Goal: Task Accomplishment & Management: Use online tool/utility

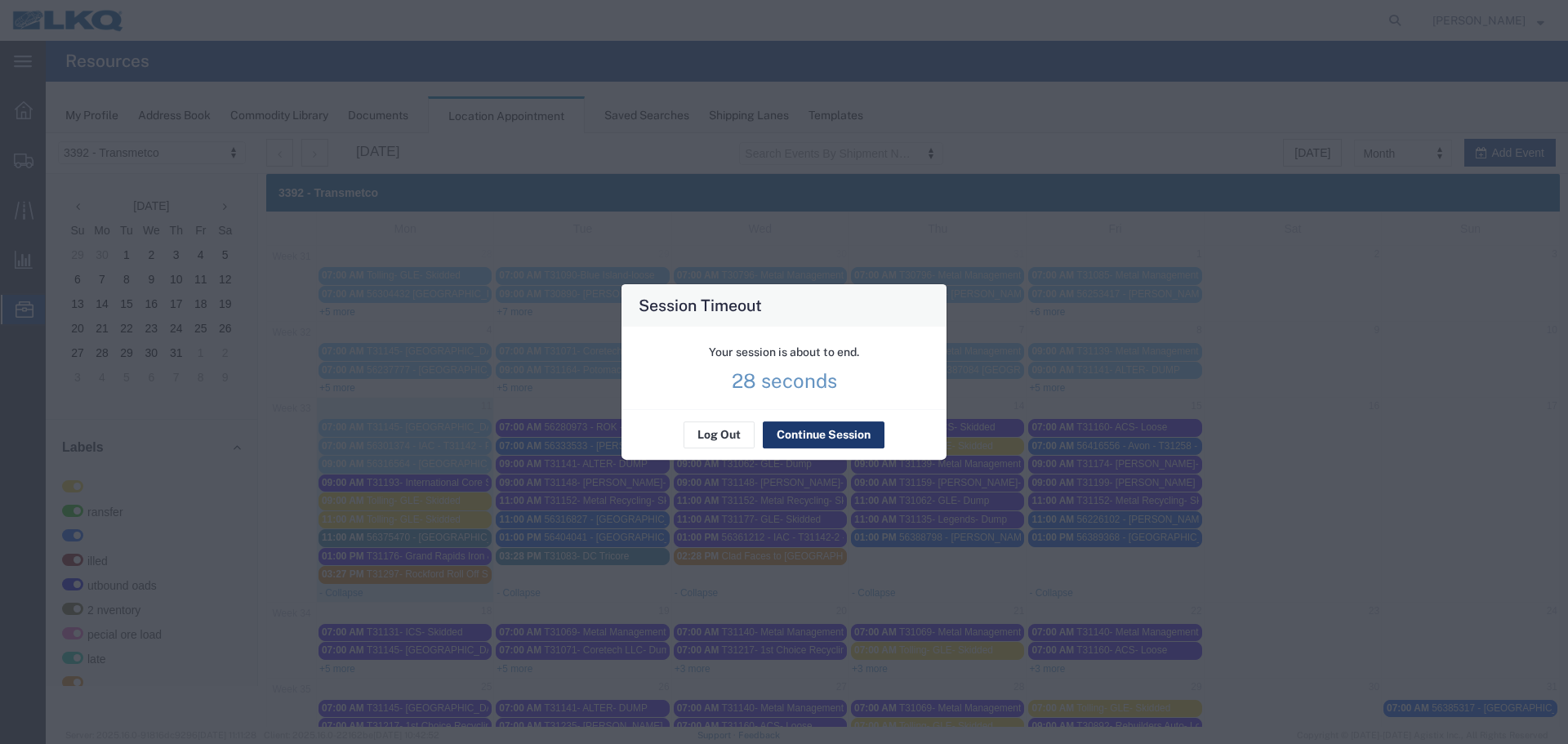
click at [787, 434] on button "Continue Session" at bounding box center [824, 434] width 122 height 26
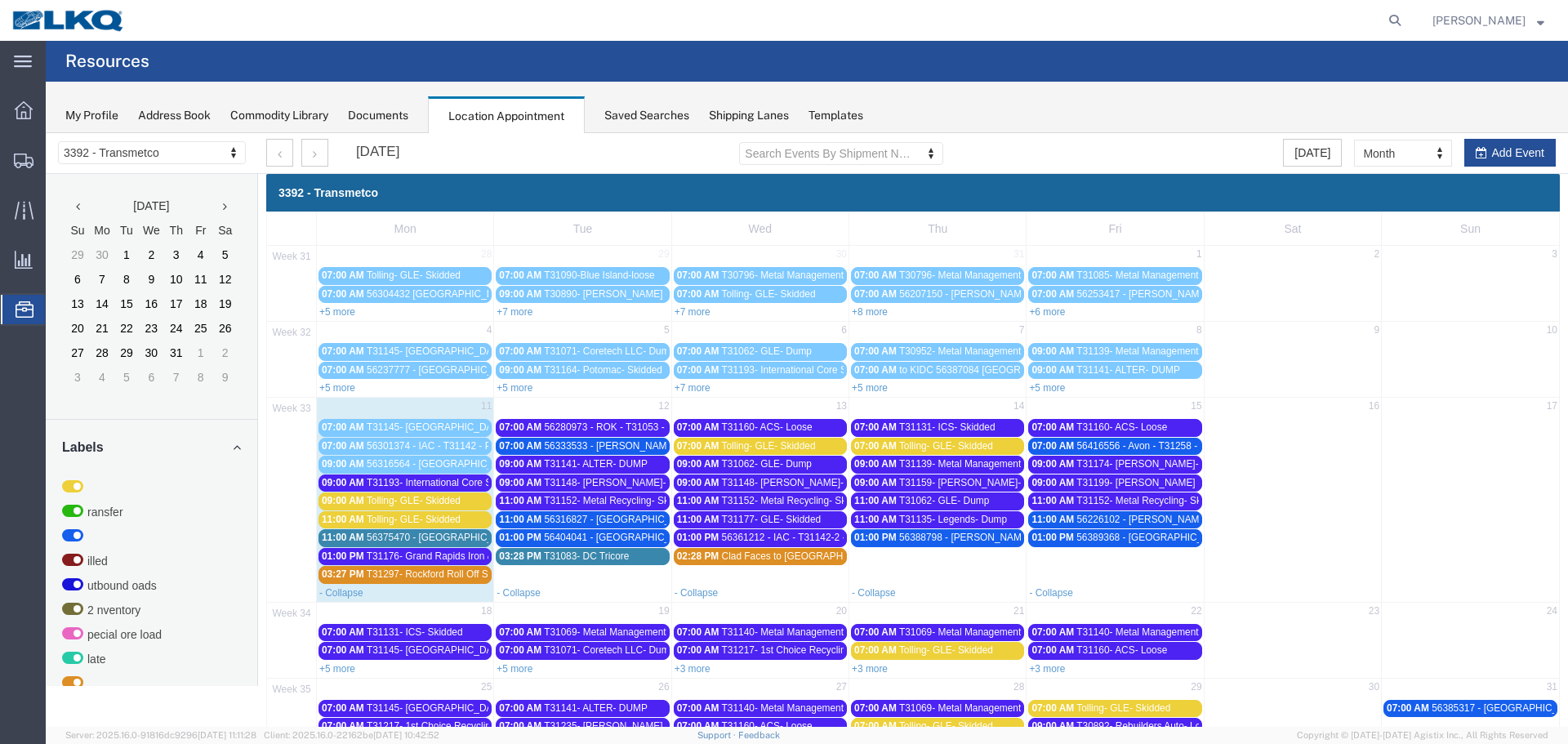
click at [599, 445] on span "56333533 - [PERSON_NAME] - T31239 - Palletized" at bounding box center [656, 446] width 224 height 12
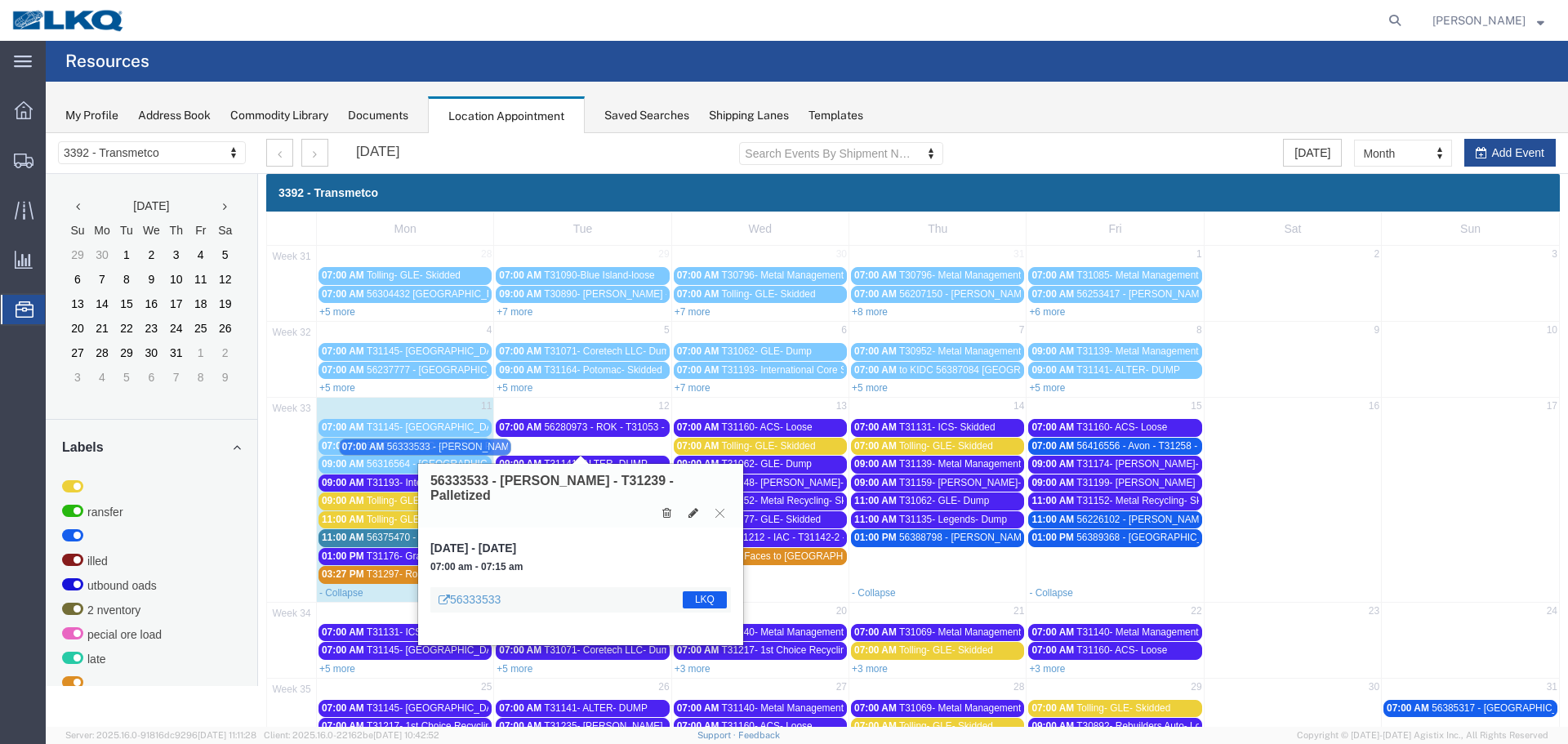
drag, startPoint x: 595, startPoint y: 446, endPoint x: 439, endPoint y: 447, distance: 156.0
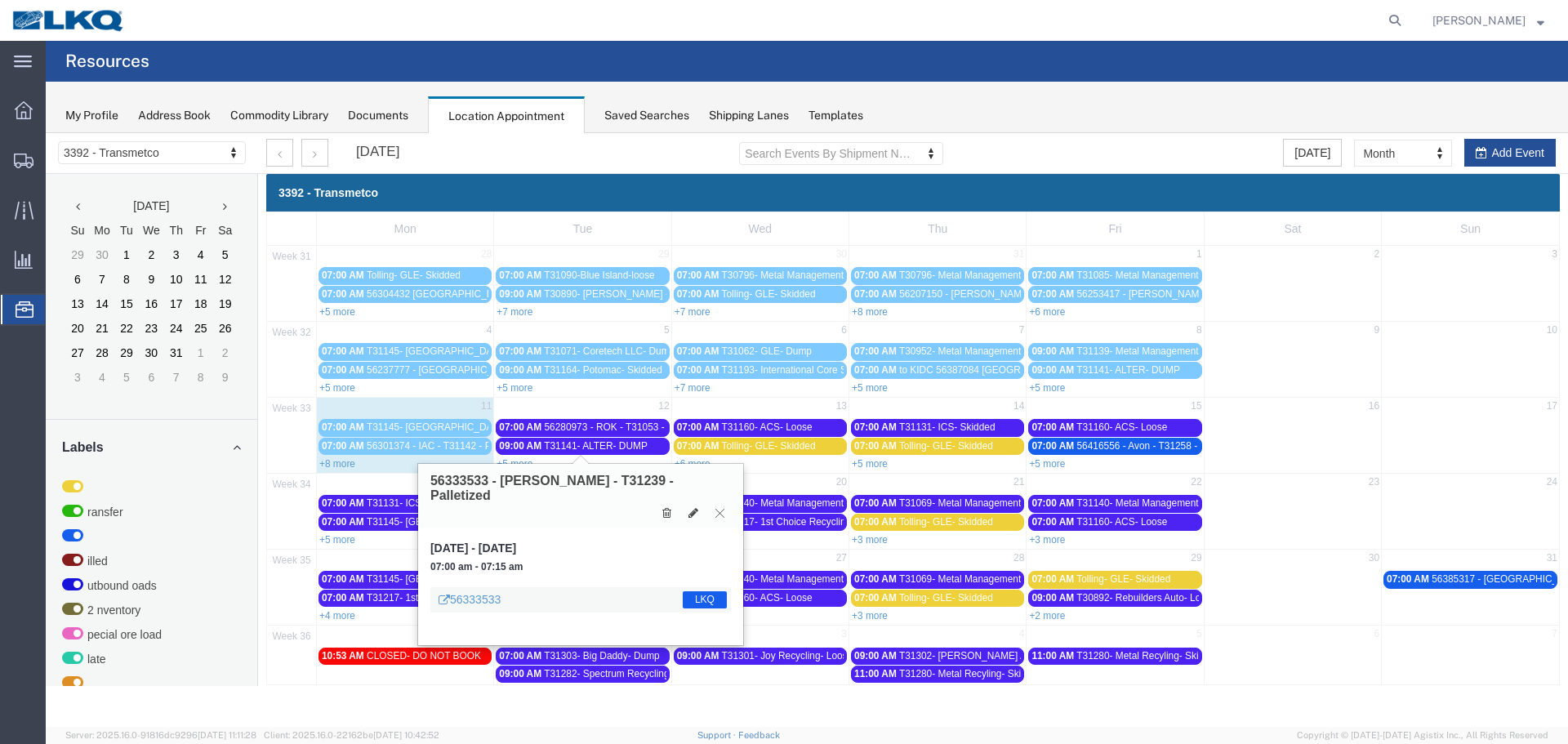
click at [717, 508] on icon at bounding box center [720, 513] width 9 height 10
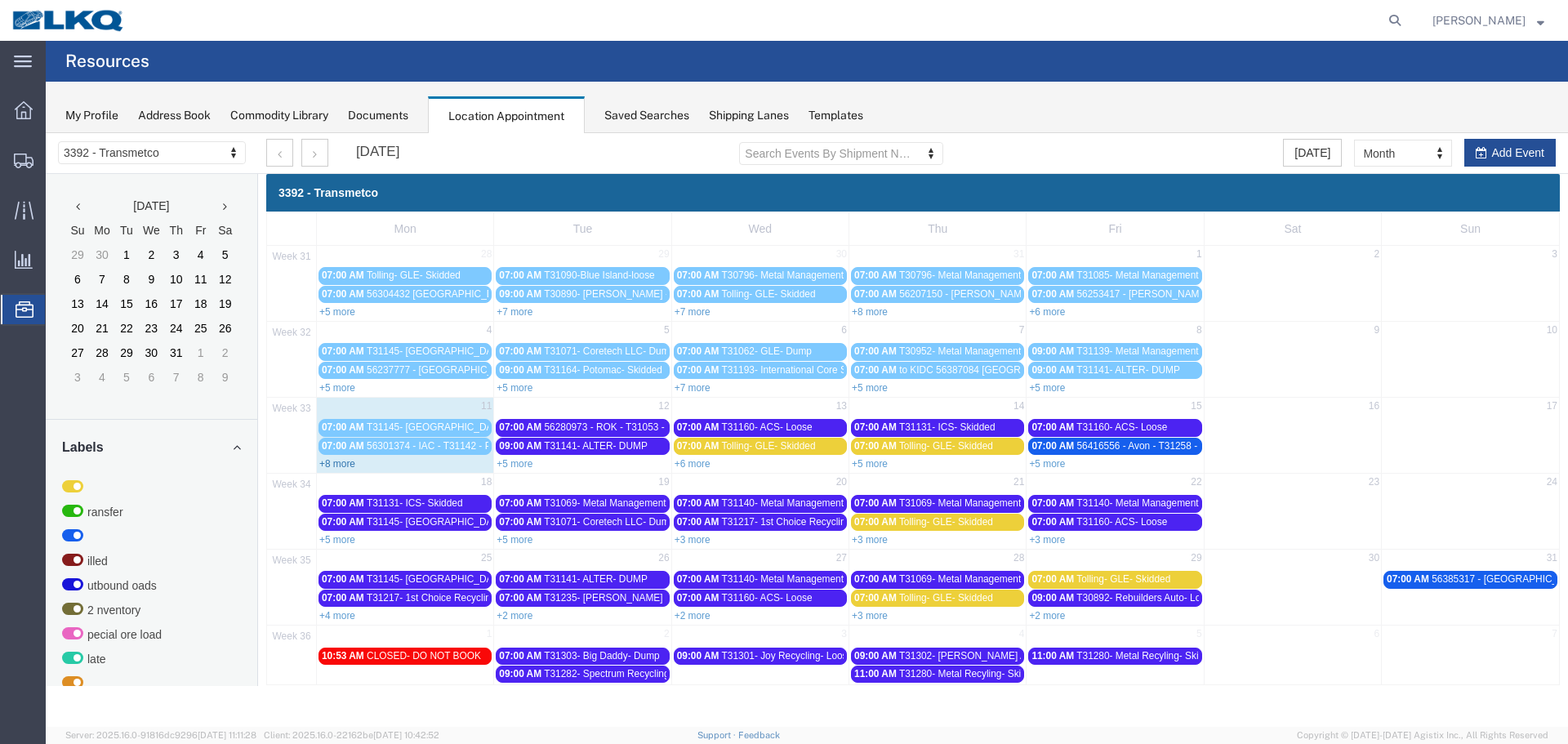
click at [350, 461] on link "+8 more" at bounding box center [337, 464] width 36 height 12
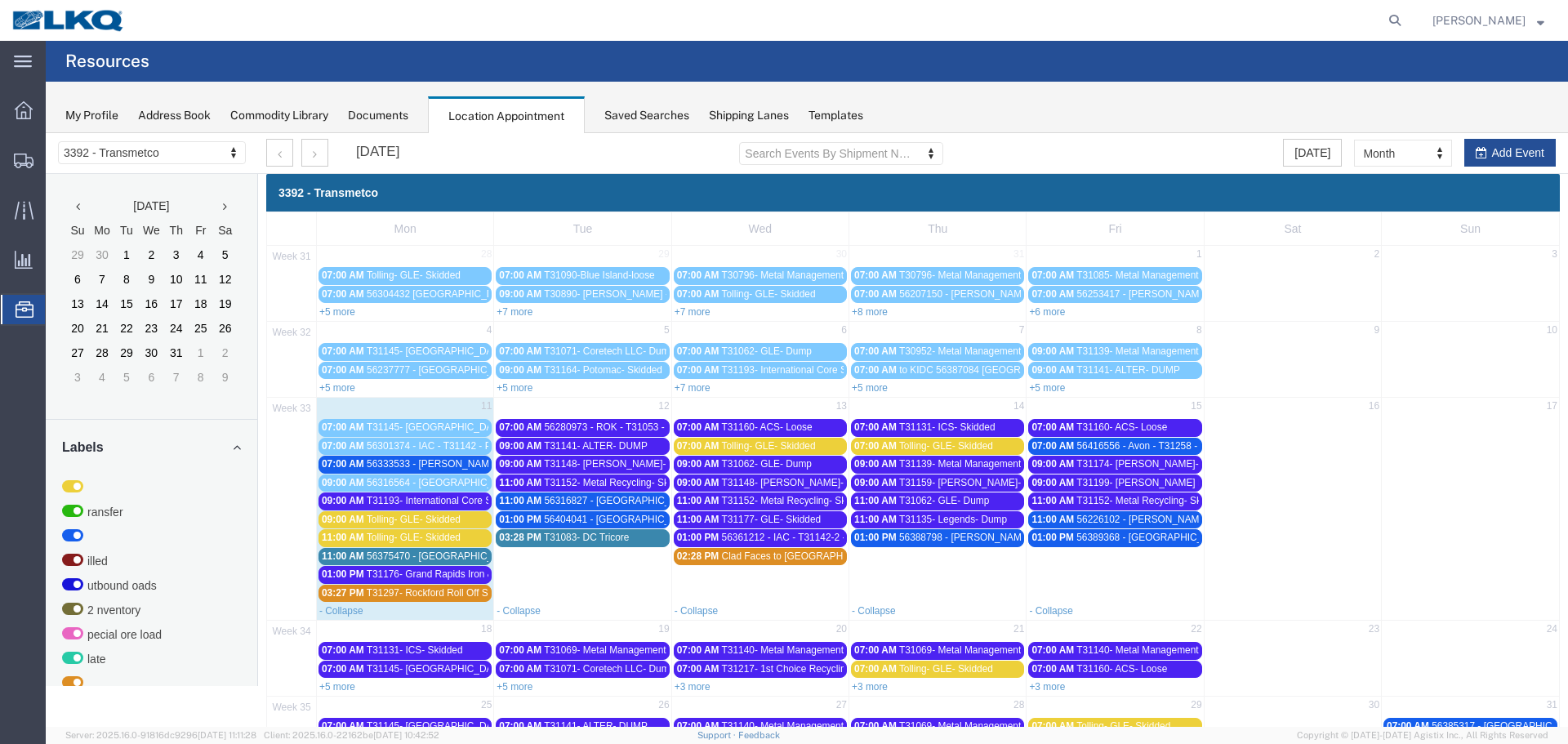
click at [448, 466] on span "56333533 - [PERSON_NAME] - T31239 - Palletized" at bounding box center [479, 464] width 224 height 12
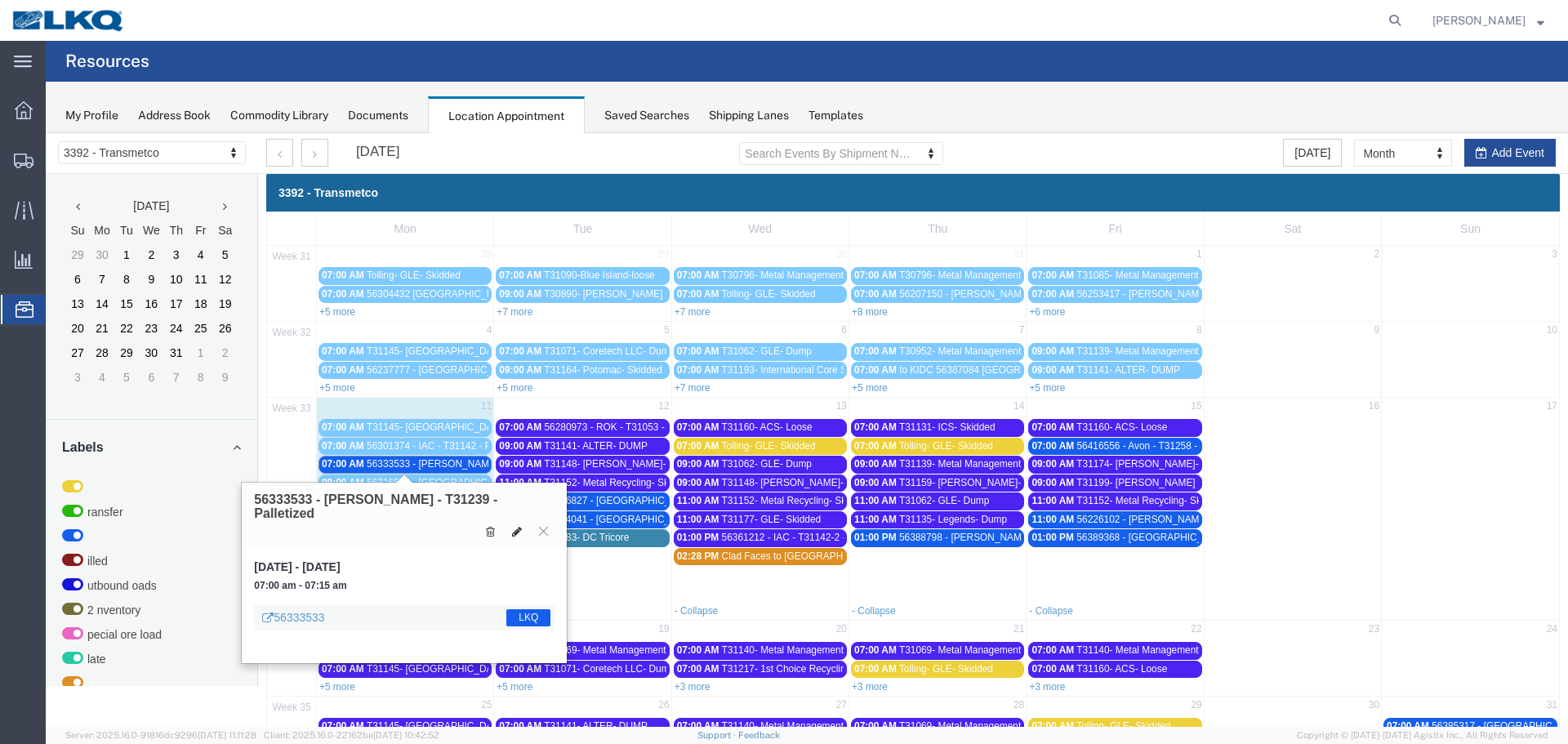
click at [517, 526] on icon at bounding box center [517, 531] width 10 height 12
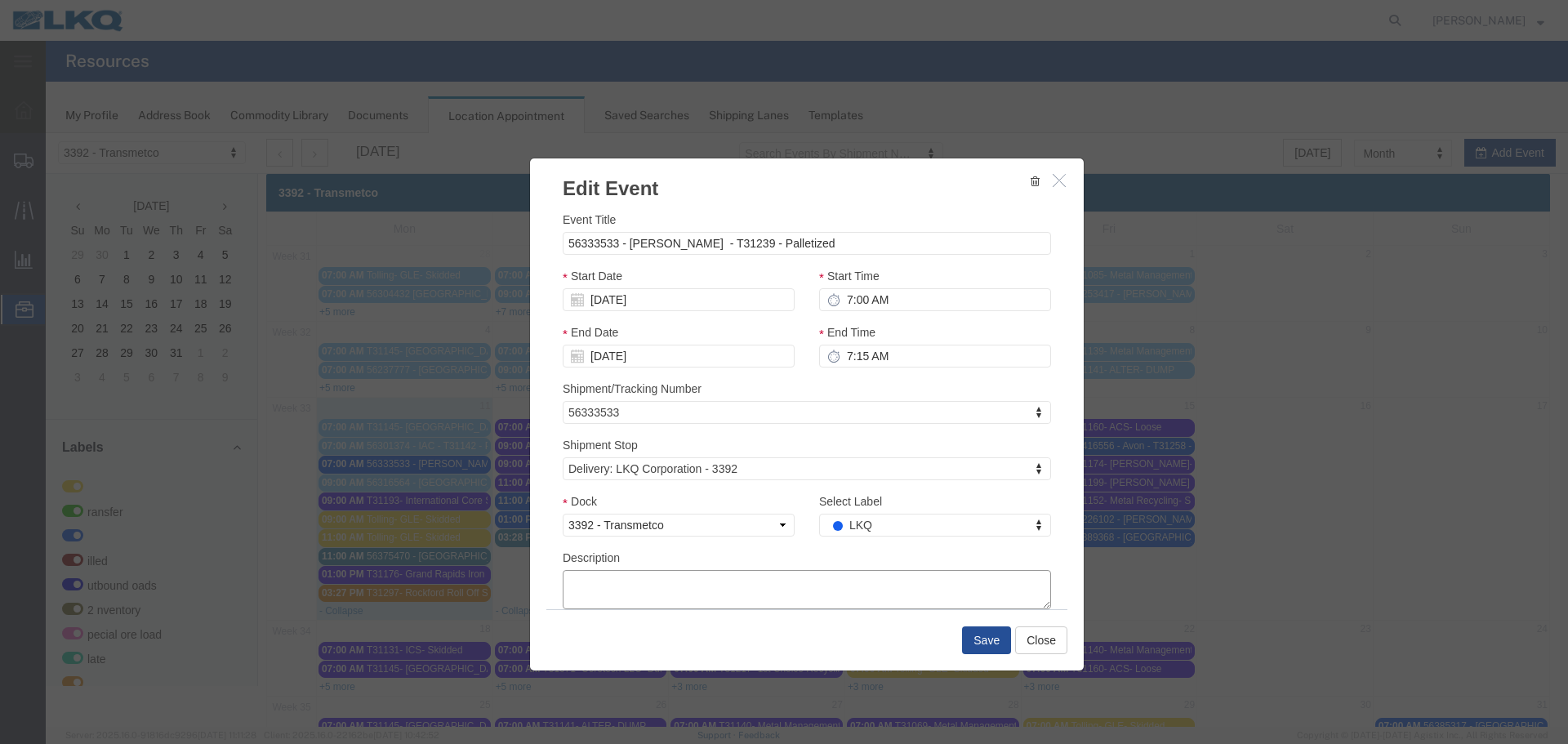
click at [722, 596] on textarea "Description" at bounding box center [807, 590] width 489 height 39
type textarea "**WORK IN DAY EARLY** -[PERSON_NAME]"
type input "de"
select select "40"
click at [969, 640] on button "Save" at bounding box center [987, 639] width 49 height 28
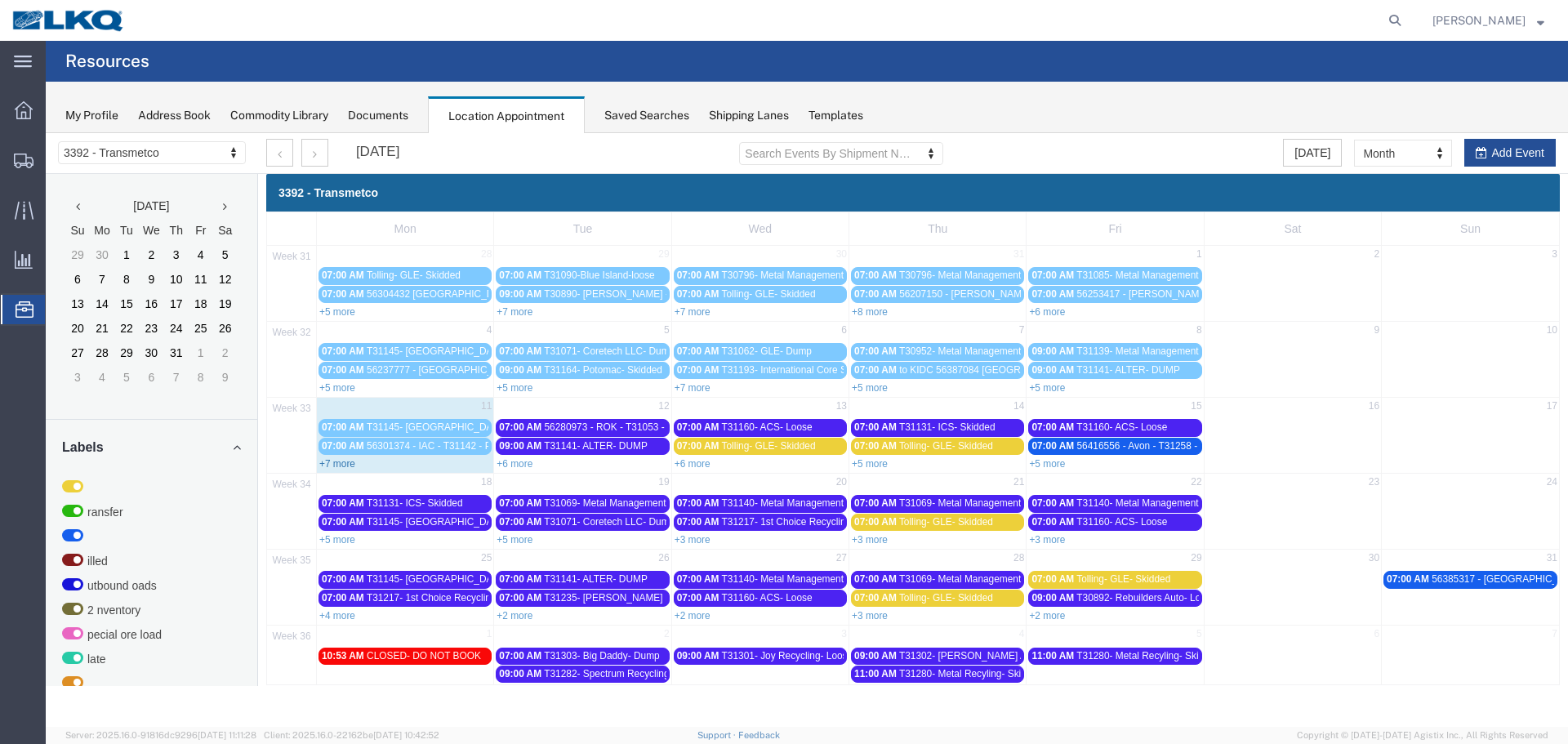
click at [351, 467] on link "+7 more" at bounding box center [337, 464] width 36 height 12
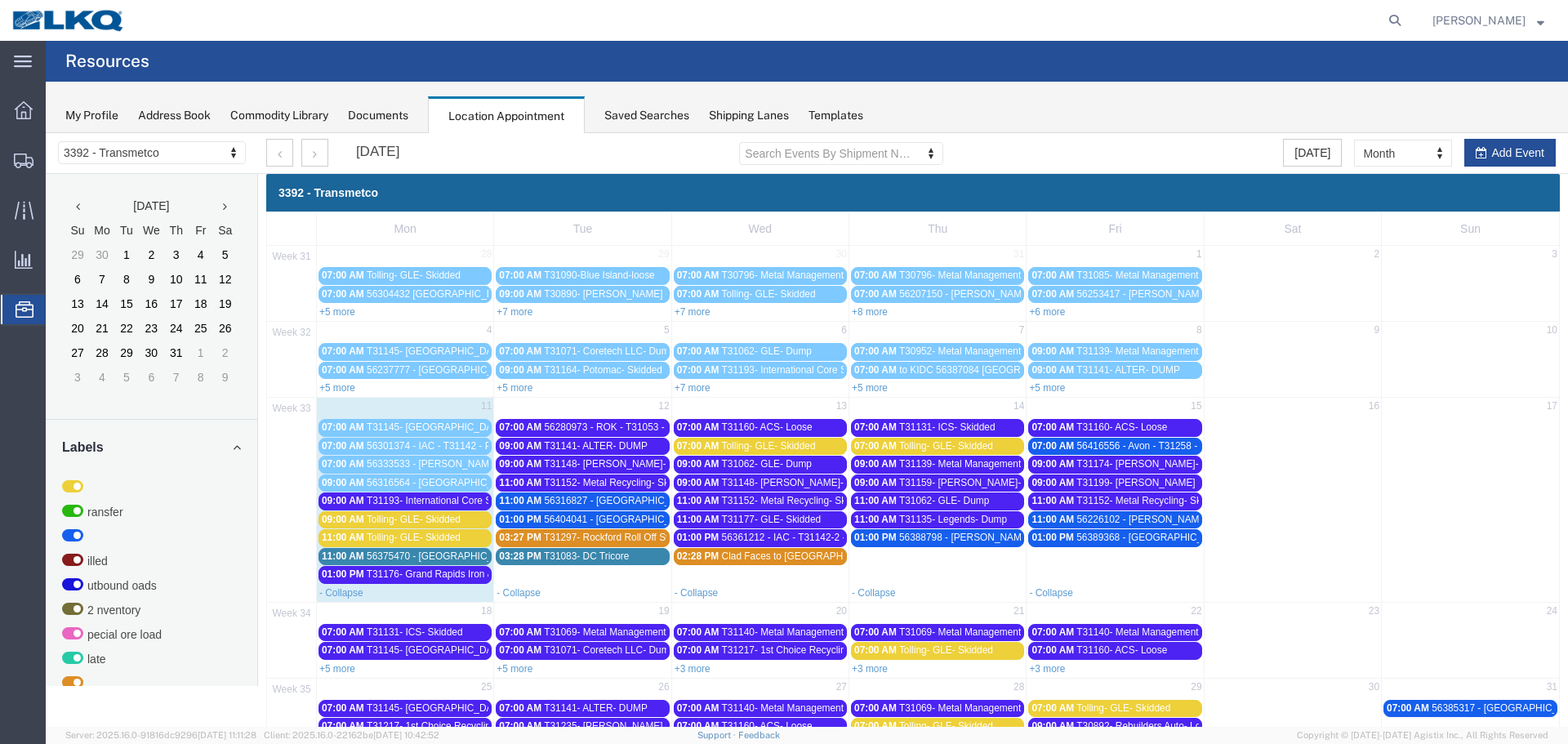
click at [429, 497] on span "T31193- International Core Supply- Skidded" at bounding box center [462, 501] width 190 height 12
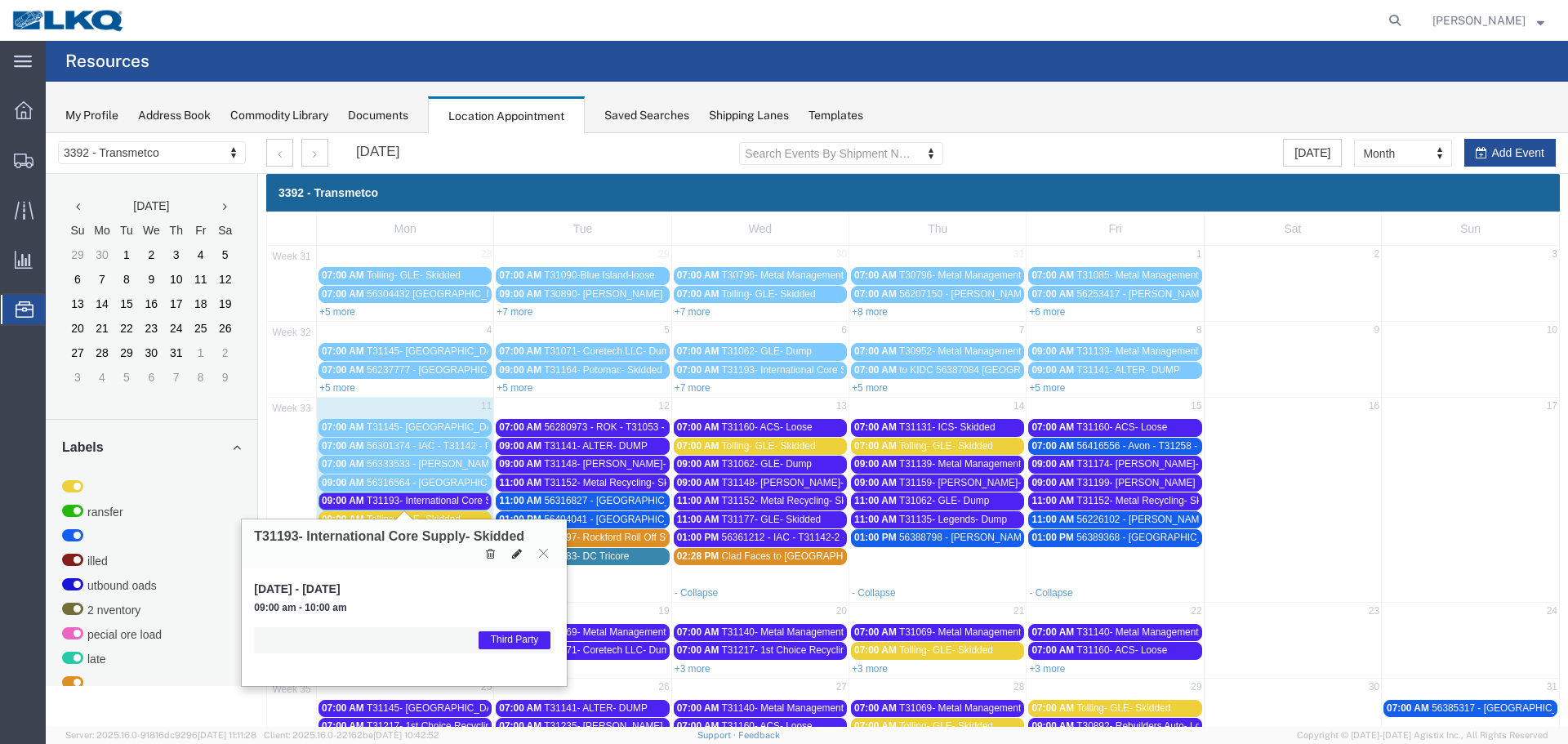
click at [517, 553] on icon at bounding box center [517, 553] width 10 height 12
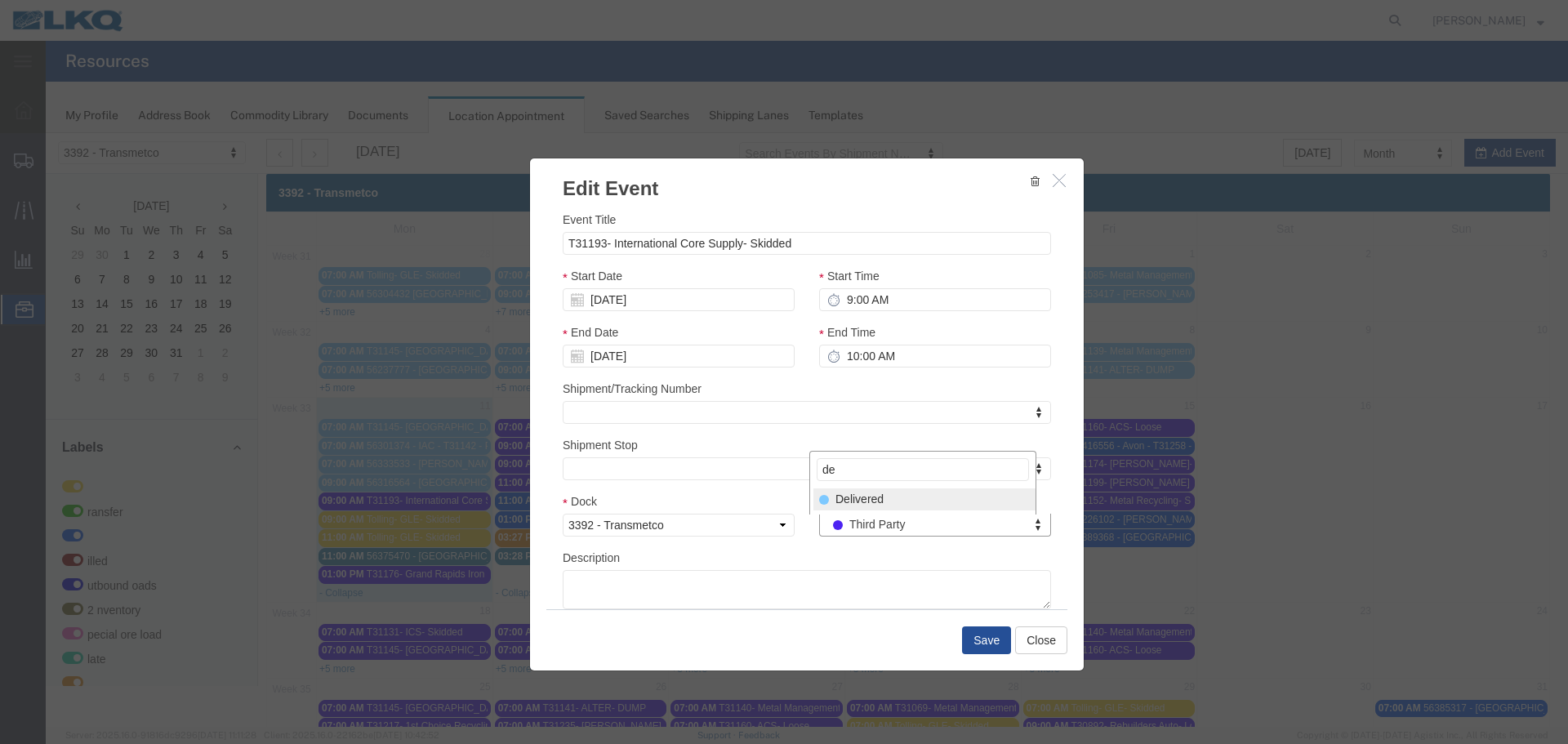
type input "de"
select select "40"
click at [975, 639] on button "Save" at bounding box center [987, 639] width 49 height 28
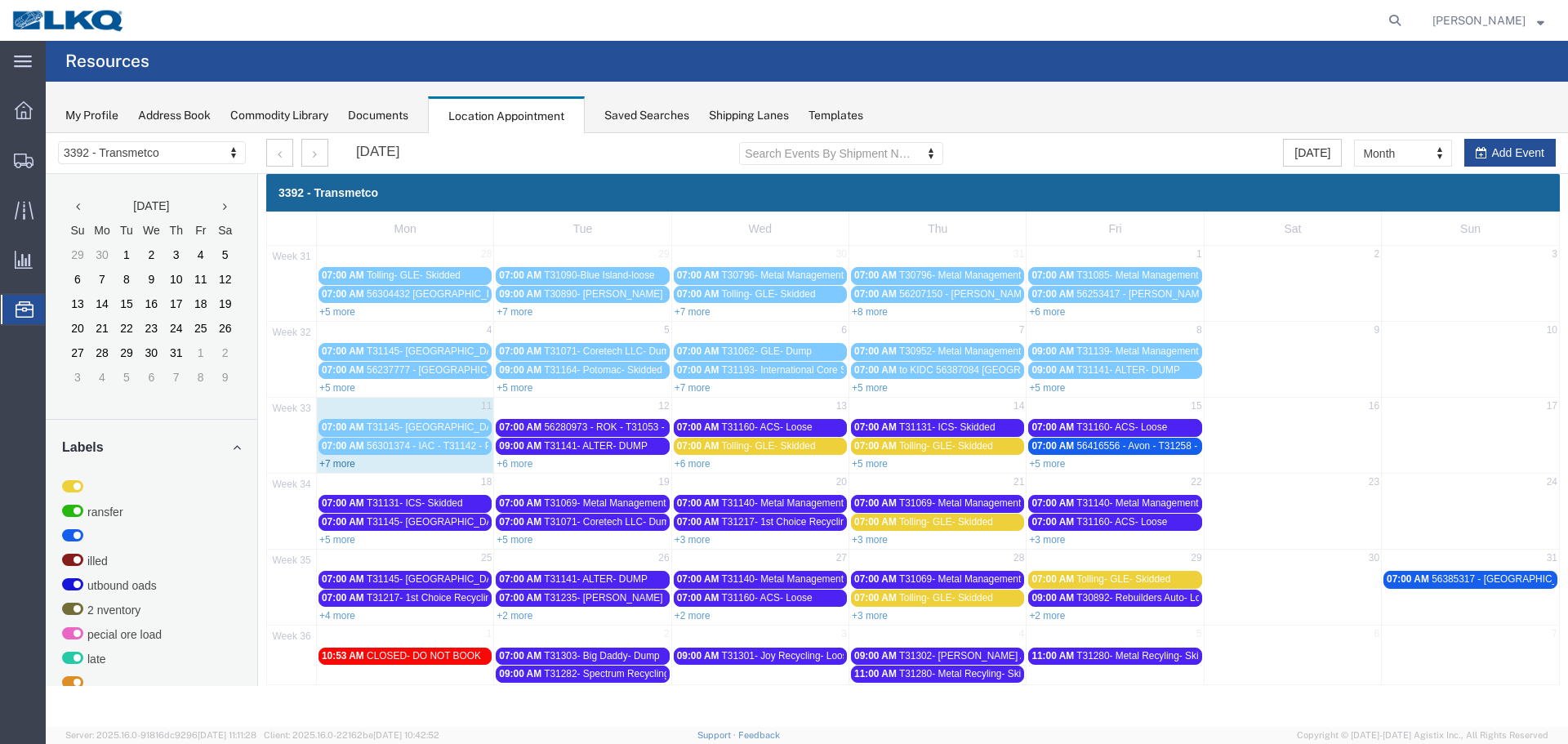
click at [337, 465] on link "+7 more" at bounding box center [337, 464] width 36 height 12
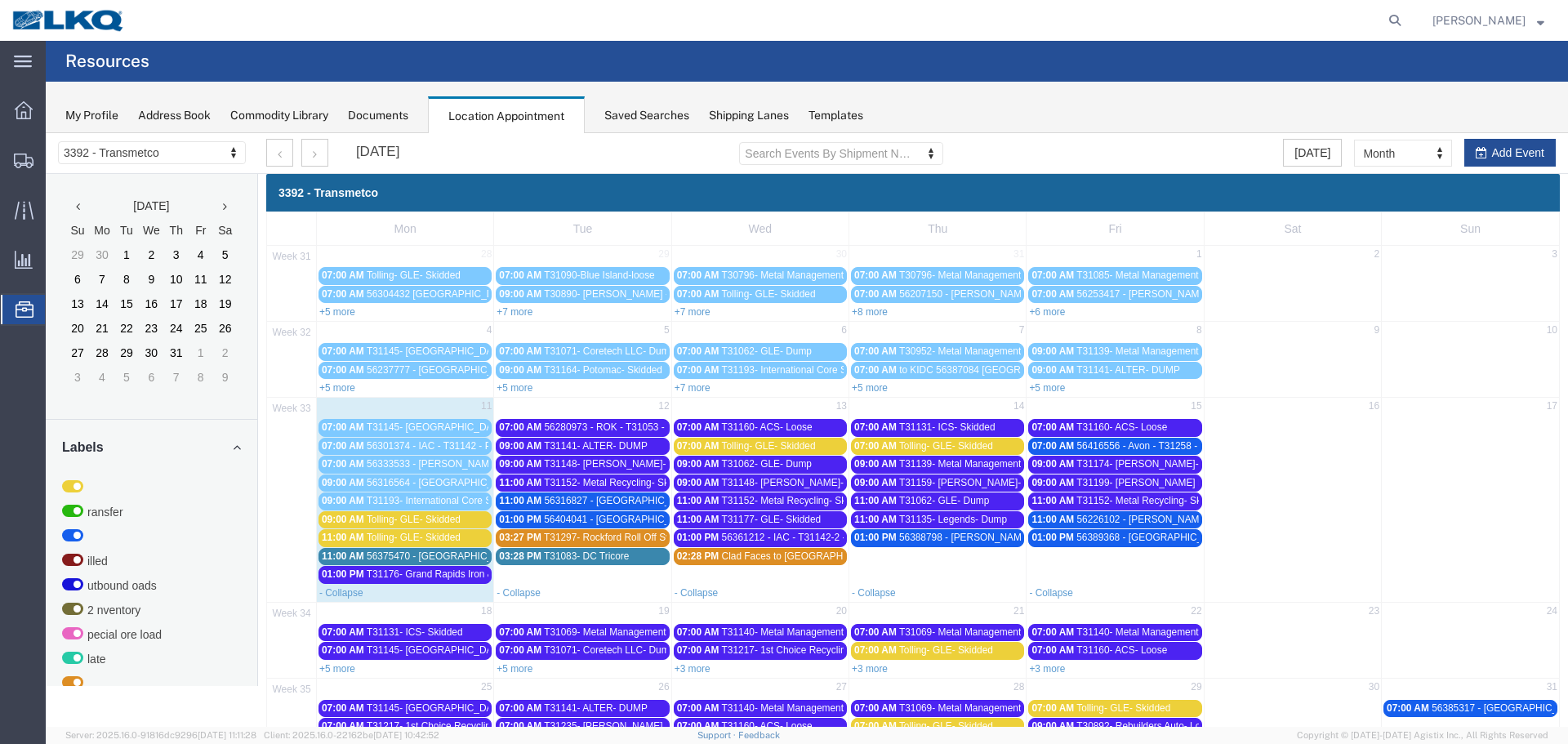
click at [431, 520] on span "Tolling- GLE- Skidded" at bounding box center [414, 520] width 94 height 12
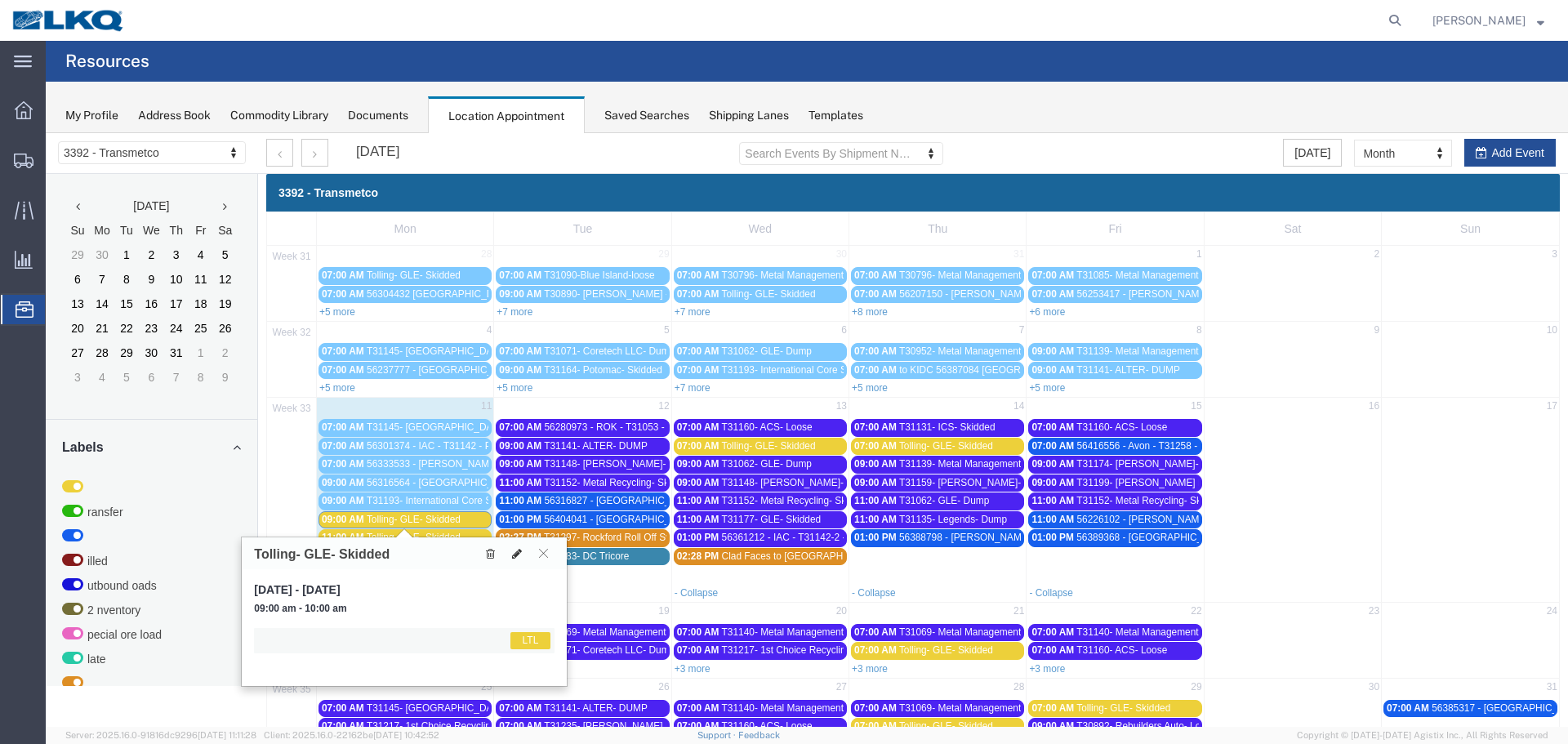
click at [516, 547] on icon at bounding box center [517, 553] width 10 height 12
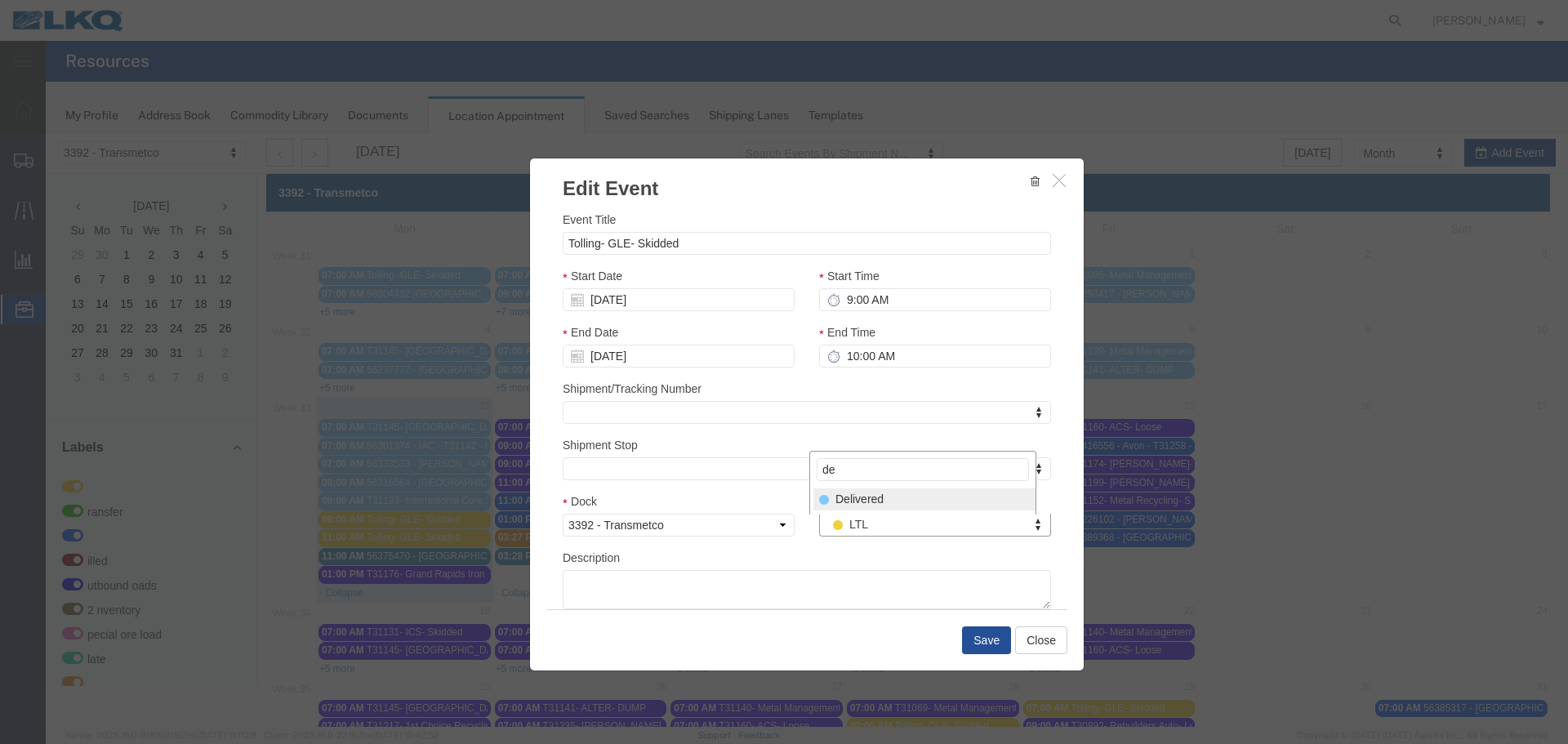
type input "de"
select select "40"
click at [969, 633] on button "Save" at bounding box center [987, 639] width 49 height 28
